Goal: Find specific page/section: Find specific page/section

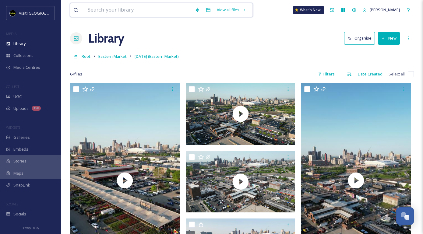
click at [116, 13] on input at bounding box center [137, 9] width 107 height 13
type input "[DATE] market"
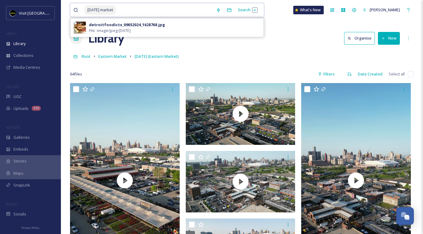
click at [98, 10] on span "[DATE] market" at bounding box center [100, 9] width 32 height 9
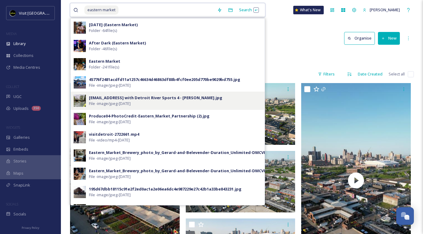
scroll to position [9, 0]
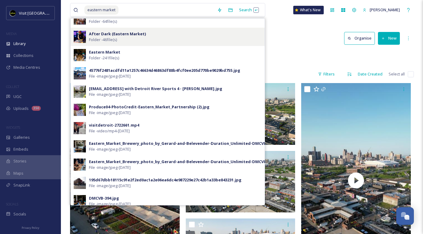
click at [106, 33] on strong "After Dark (Eastern Market)" at bounding box center [117, 33] width 57 height 5
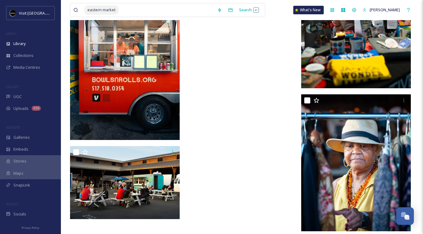
scroll to position [1899, 0]
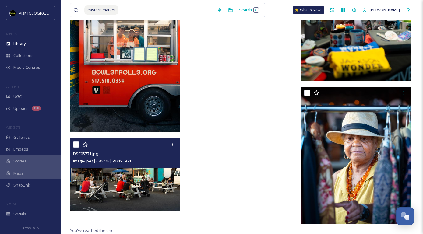
click at [130, 185] on img at bounding box center [125, 174] width 110 height 73
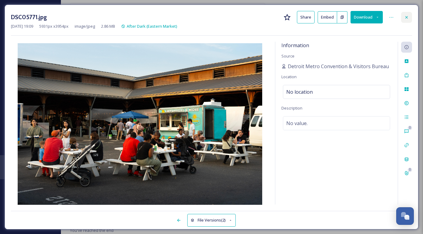
click at [406, 15] on icon at bounding box center [406, 17] width 5 height 5
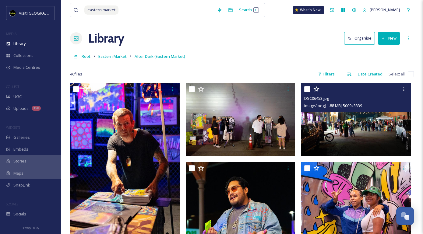
click at [350, 125] on img at bounding box center [356, 119] width 110 height 73
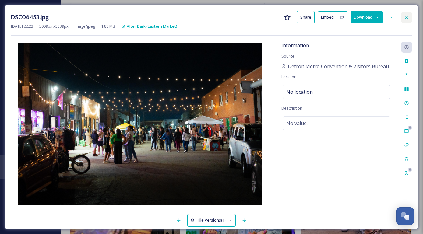
click at [406, 15] on icon at bounding box center [406, 17] width 5 height 5
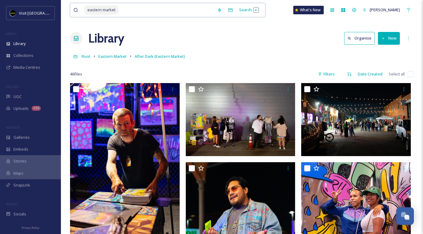
click at [124, 9] on input at bounding box center [166, 9] width 95 height 13
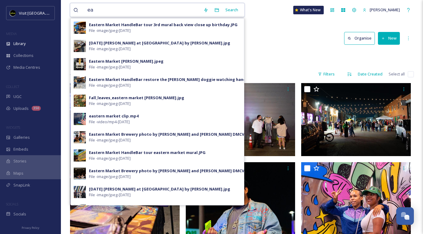
type input "e"
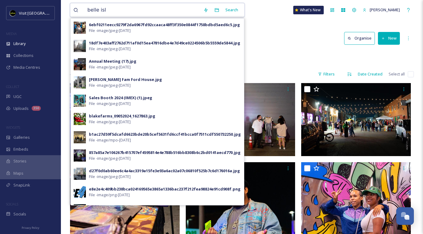
type input "[GEOGRAPHIC_DATA]"
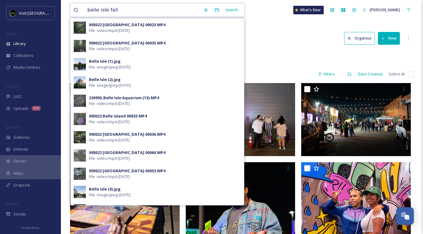
type input "belle isle fall"
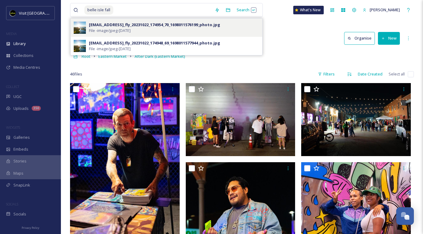
click at [78, 30] on img at bounding box center [80, 28] width 12 height 12
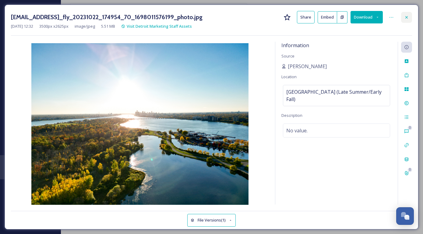
click at [406, 16] on icon at bounding box center [406, 17] width 5 height 5
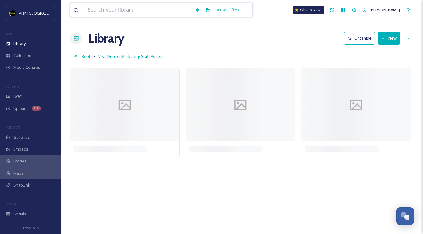
click at [129, 14] on input at bounding box center [137, 9] width 107 height 13
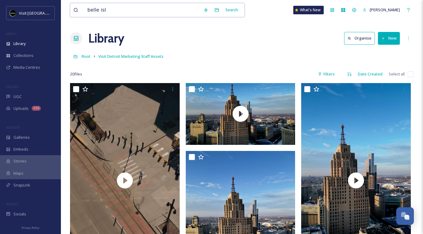
type input "[GEOGRAPHIC_DATA]"
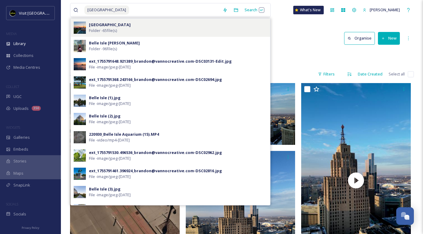
click at [154, 25] on div "[GEOGRAPHIC_DATA] Folder - 65 file(s)" at bounding box center [178, 28] width 178 height 12
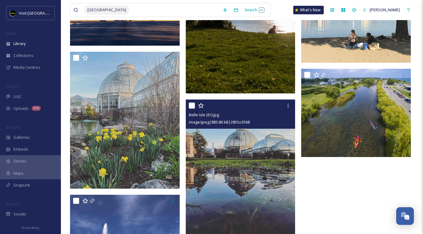
scroll to position [2519, 0]
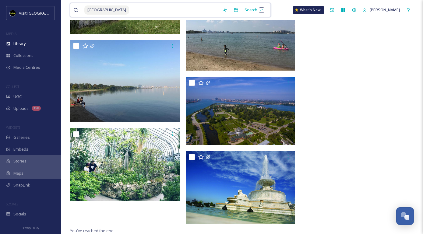
drag, startPoint x: 117, startPoint y: 10, endPoint x: 72, endPoint y: 12, distance: 44.8
click at [72, 12] on div "belle isle Search" at bounding box center [170, 10] width 201 height 14
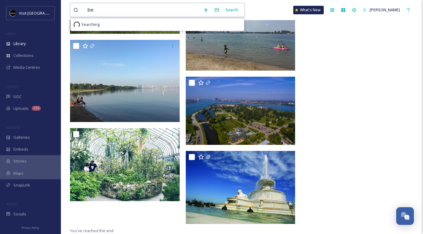
type input "b"
type input "fall"
click at [232, 8] on div "Search Press Enter to search" at bounding box center [238, 10] width 26 height 12
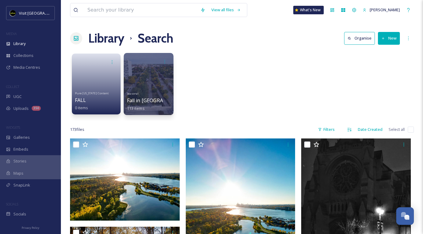
click at [166, 80] on div at bounding box center [149, 84] width 50 height 62
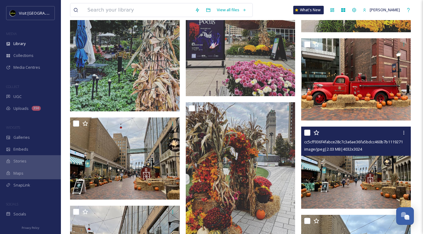
scroll to position [1254, 0]
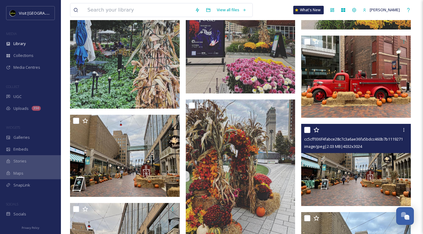
click at [342, 181] on img at bounding box center [356, 165] width 110 height 82
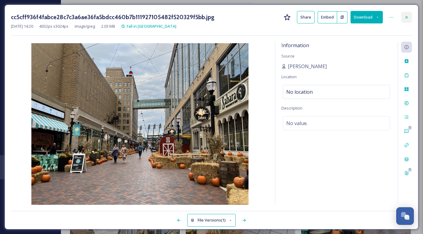
click at [404, 17] on icon at bounding box center [406, 17] width 5 height 5
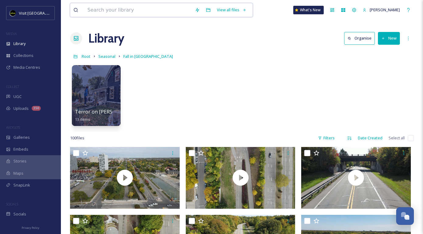
click at [124, 6] on input at bounding box center [137, 9] width 107 height 13
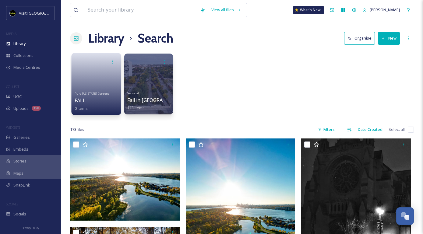
click at [98, 93] on span "Pure [US_STATE] Content" at bounding box center [92, 93] width 34 height 4
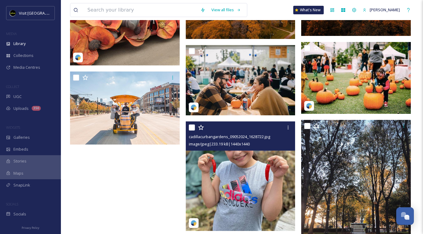
scroll to position [7011, 0]
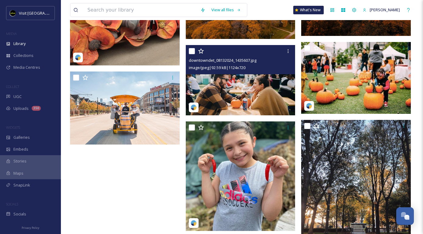
click at [254, 97] on img at bounding box center [241, 80] width 110 height 70
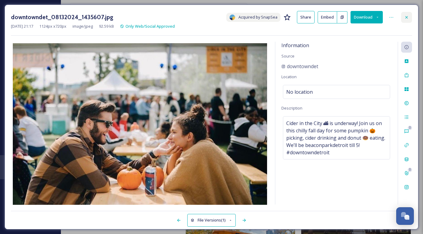
click at [405, 16] on icon at bounding box center [406, 17] width 5 height 5
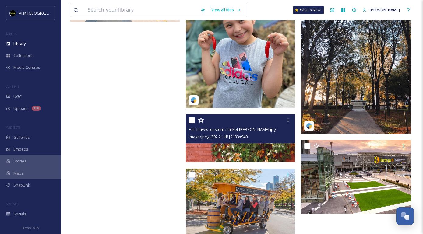
scroll to position [7152, 0]
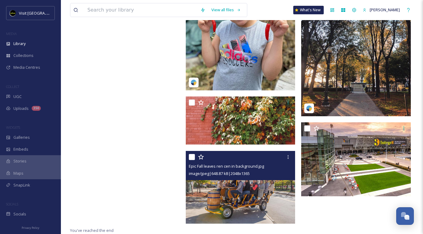
click at [244, 192] on img at bounding box center [241, 187] width 110 height 73
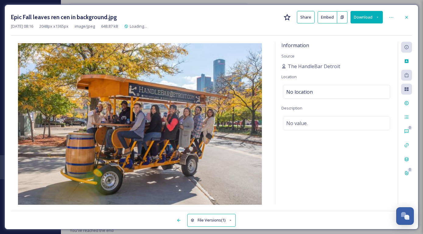
scroll to position [7124, 0]
click at [407, 19] on icon at bounding box center [406, 17] width 5 height 5
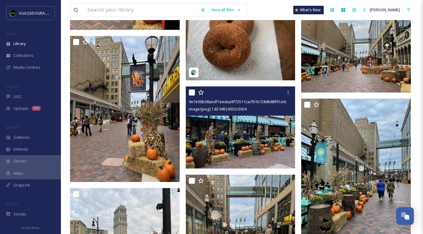
scroll to position [3046, 0]
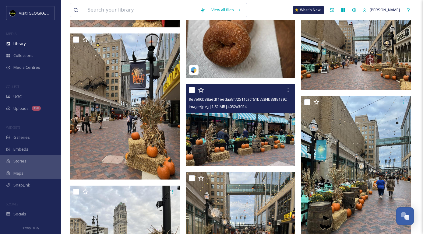
click at [242, 142] on img at bounding box center [241, 125] width 110 height 82
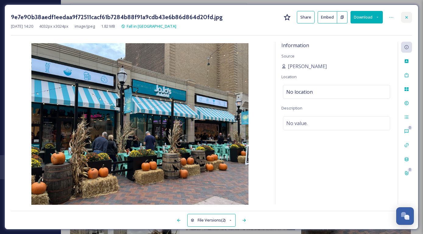
click at [407, 15] on icon at bounding box center [406, 17] width 5 height 5
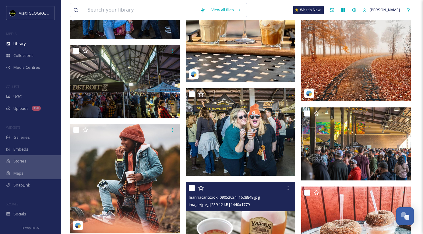
scroll to position [1118, 0]
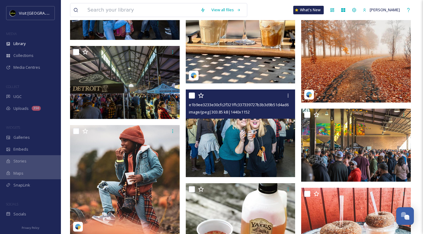
click at [269, 151] on img at bounding box center [241, 133] width 110 height 88
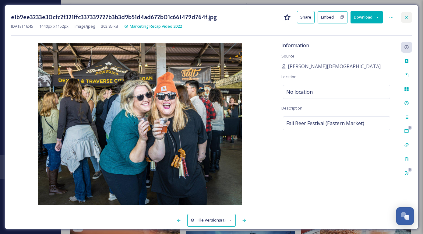
click at [405, 16] on icon at bounding box center [406, 17] width 5 height 5
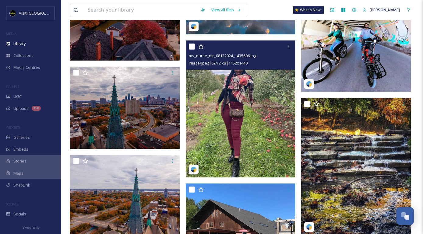
scroll to position [6293, 0]
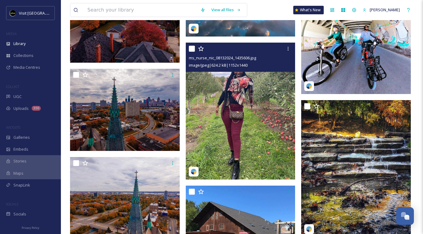
click at [255, 129] on img at bounding box center [241, 111] width 110 height 137
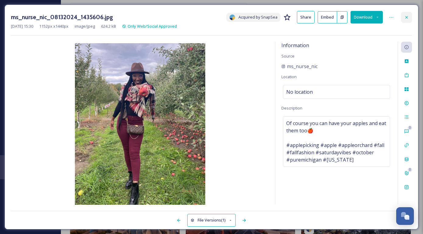
click at [403, 15] on div at bounding box center [406, 17] width 11 height 11
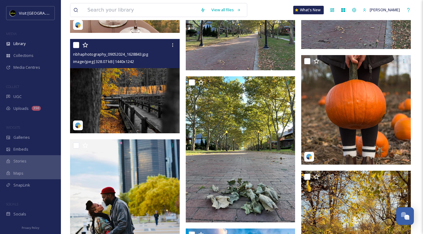
scroll to position [5960, 0]
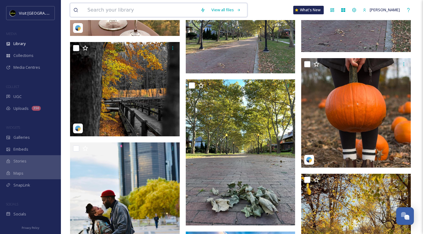
click at [116, 12] on input at bounding box center [140, 9] width 113 height 13
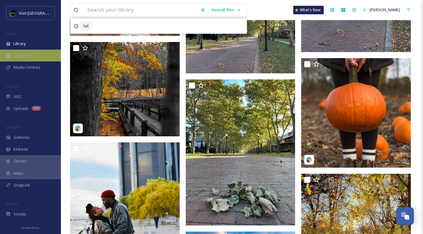
click at [20, 53] on span "Collections" at bounding box center [23, 56] width 20 height 6
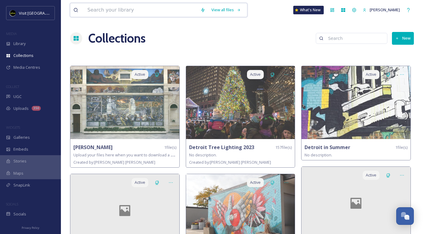
click at [126, 15] on input at bounding box center [140, 9] width 113 height 13
type input "fall"
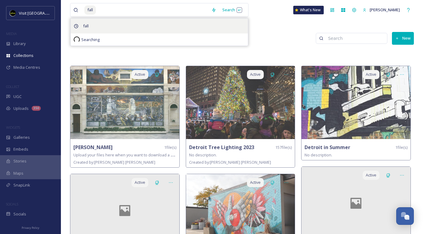
click at [121, 25] on div "fall" at bounding box center [159, 26] width 177 height 15
click at [86, 25] on span "fall" at bounding box center [86, 26] width 12 height 9
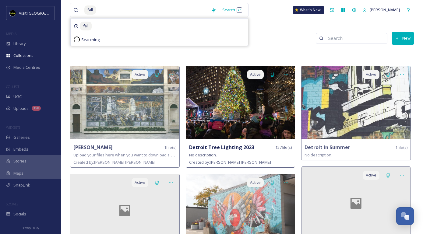
scroll to position [44, 0]
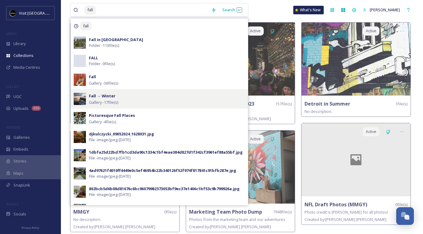
click at [112, 98] on strong "Fall → Winter" at bounding box center [102, 95] width 26 height 5
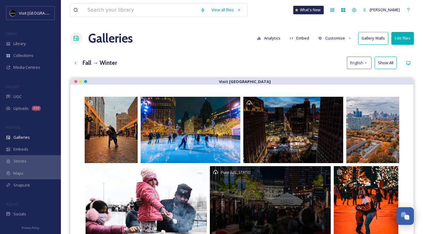
scroll to position [129, 0]
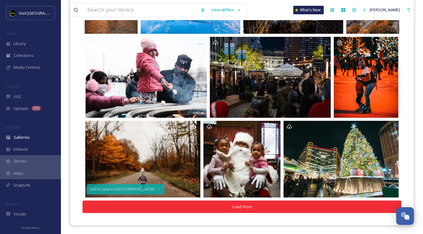
click at [236, 208] on button "Load More" at bounding box center [241, 207] width 319 height 12
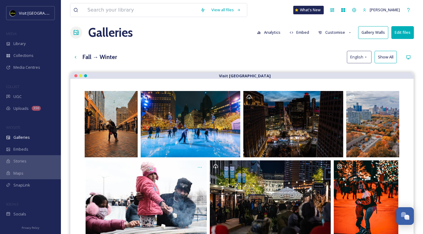
scroll to position [0, 0]
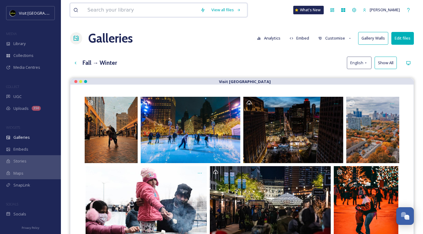
click at [97, 9] on input at bounding box center [140, 9] width 113 height 13
type input "fall"
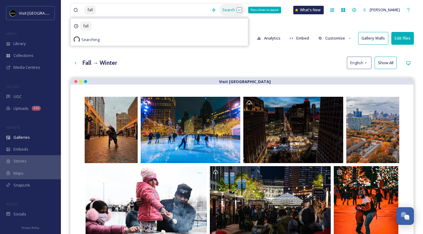
click at [222, 10] on div "Search Press Enter to search" at bounding box center [232, 10] width 26 height 12
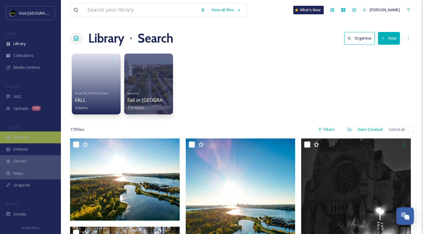
click at [22, 137] on span "Galleries" at bounding box center [21, 138] width 16 height 6
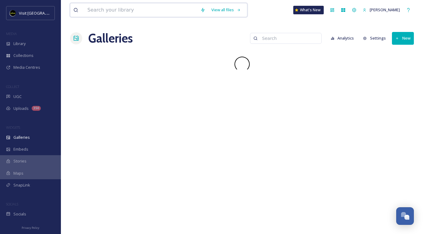
click at [140, 9] on input at bounding box center [140, 9] width 113 height 13
type input "fall"
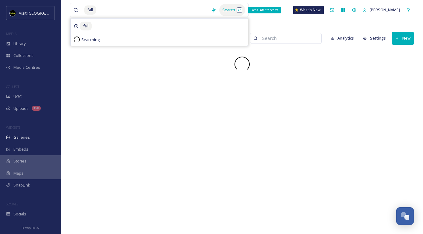
click at [233, 9] on div "Search Press Enter to search" at bounding box center [232, 10] width 26 height 12
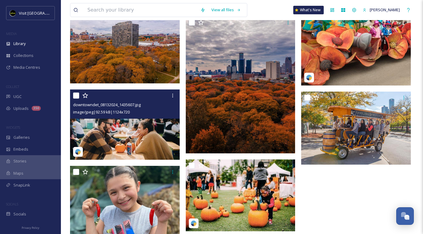
scroll to position [6888, 0]
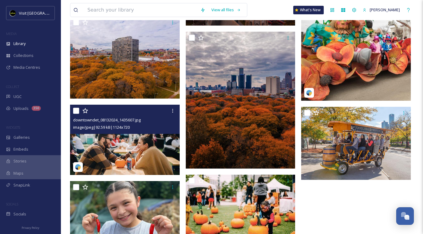
click at [133, 147] on img at bounding box center [125, 140] width 110 height 70
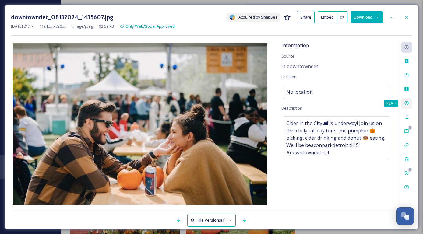
click at [408, 105] on icon at bounding box center [406, 103] width 5 height 5
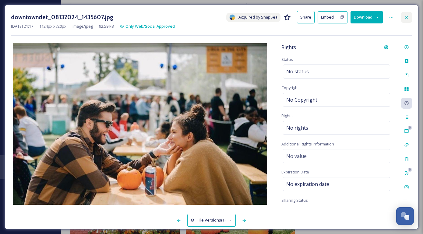
click at [407, 18] on icon at bounding box center [406, 17] width 5 height 5
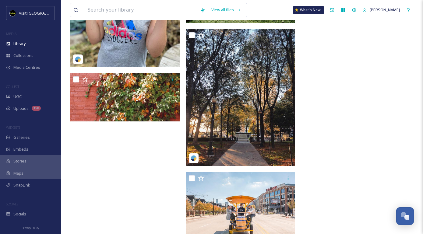
scroll to position [7133, 0]
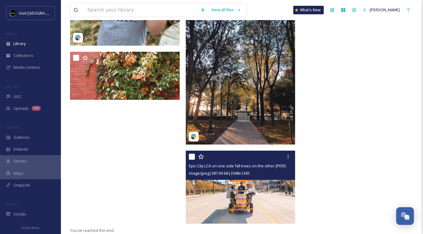
click at [239, 195] on img at bounding box center [241, 187] width 110 height 73
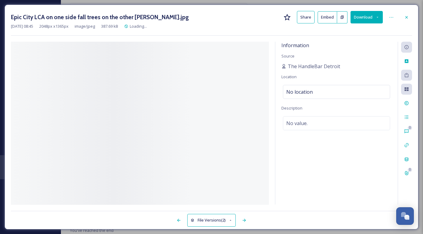
scroll to position [7054, 0]
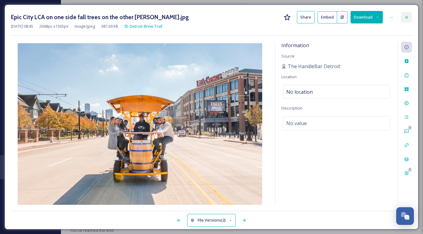
click at [408, 17] on icon at bounding box center [406, 17] width 5 height 5
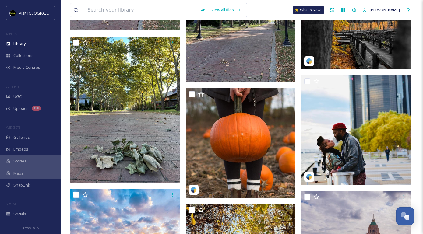
scroll to position [5959, 0]
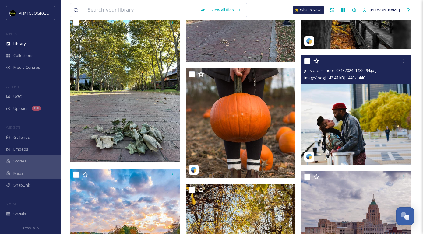
click at [365, 130] on img at bounding box center [356, 110] width 110 height 110
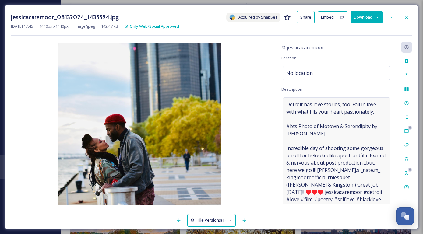
scroll to position [29, 0]
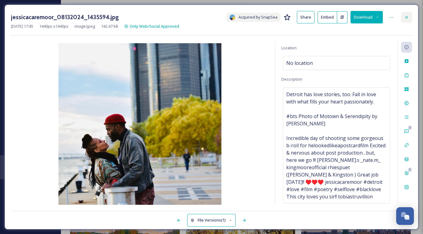
click at [407, 16] on icon at bounding box center [406, 17] width 5 height 5
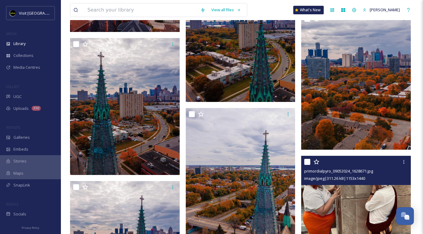
scroll to position [6577, 0]
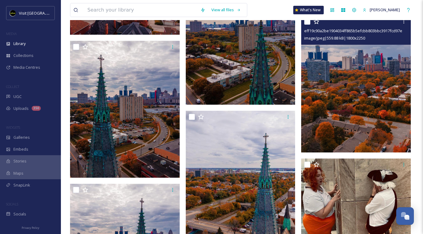
click at [359, 90] on img at bounding box center [356, 84] width 110 height 137
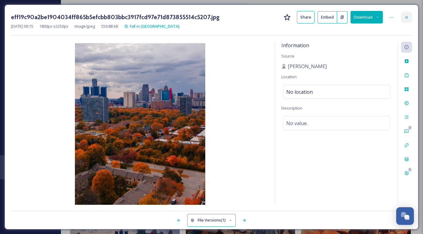
click at [406, 19] on div at bounding box center [406, 17] width 11 height 11
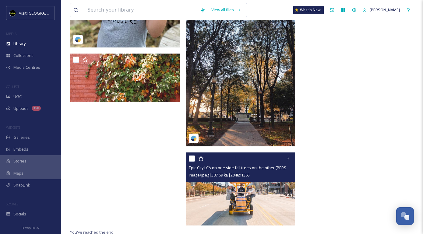
scroll to position [7133, 0]
